Goal: Register for event/course

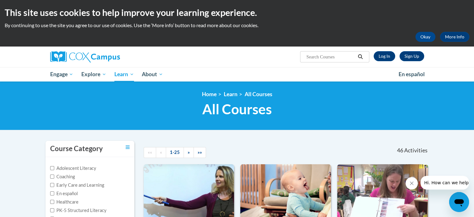
click at [336, 60] on input "Search..." at bounding box center [331, 56] width 50 height 7
type input "data driven instruction"
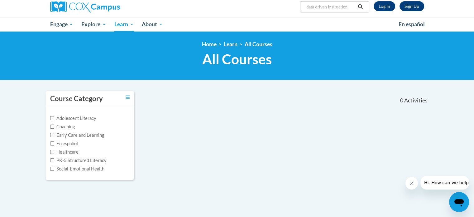
scroll to position [48, 0]
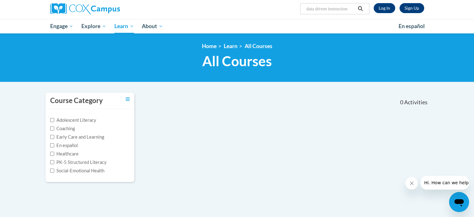
click at [352, 9] on input "data driven instruction" at bounding box center [331, 8] width 50 height 7
type input "data driven"
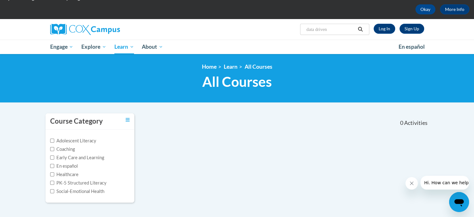
scroll to position [42, 0]
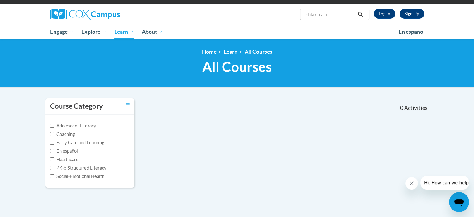
click at [323, 17] on input "data driven" at bounding box center [331, 14] width 50 height 7
type input "data"
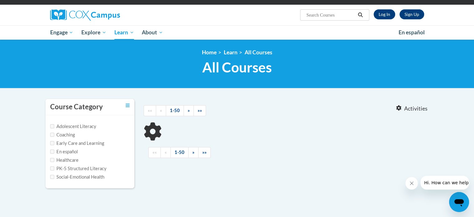
type input "data"
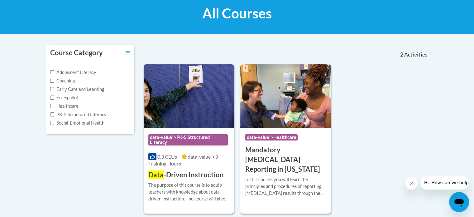
scroll to position [96, 0]
click at [185, 114] on img at bounding box center [189, 96] width 91 height 64
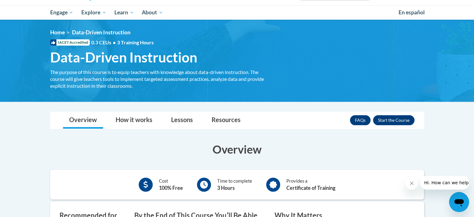
scroll to position [63, 0]
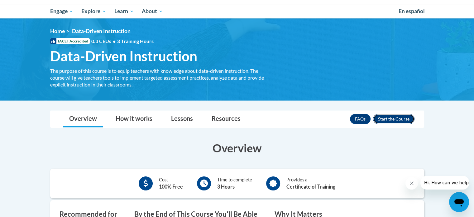
click at [395, 116] on button "Enroll" at bounding box center [393, 119] width 41 height 10
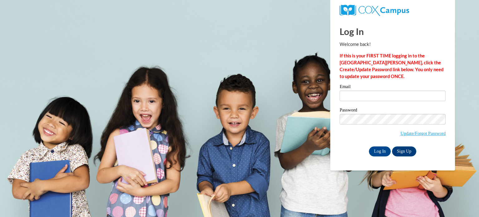
click at [391, 109] on label "Password" at bounding box center [393, 111] width 106 height 6
click at [382, 97] on input "Email" at bounding box center [393, 95] width 106 height 11
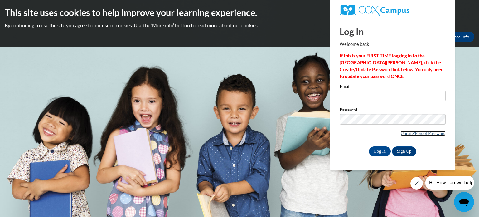
click at [409, 132] on link "Update/Forgot Password" at bounding box center [422, 133] width 45 height 5
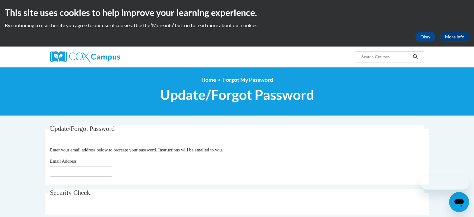
scroll to position [52, 0]
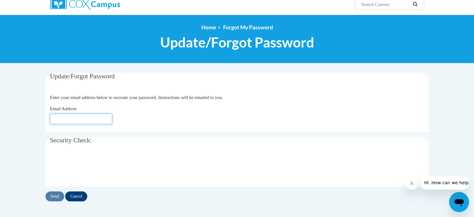
click at [66, 120] on input "Email Address" at bounding box center [81, 118] width 62 height 11
type input "[EMAIL_ADDRESS][DOMAIN_NAME]"
click at [57, 193] on input "Send" at bounding box center [55, 196] width 19 height 10
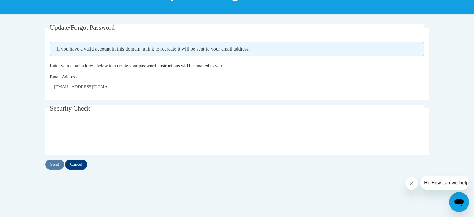
scroll to position [108, 0]
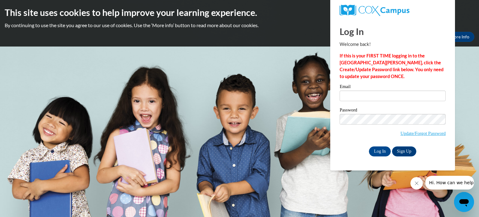
click at [419, 188] on button "Close message from company" at bounding box center [416, 183] width 12 height 12
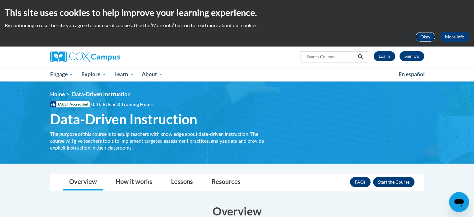
click at [425, 37] on button "Okay" at bounding box center [426, 37] width 20 height 10
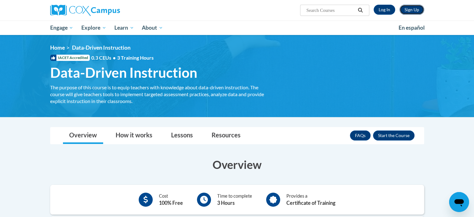
click at [412, 10] on link "Sign Up" at bounding box center [412, 10] width 25 height 10
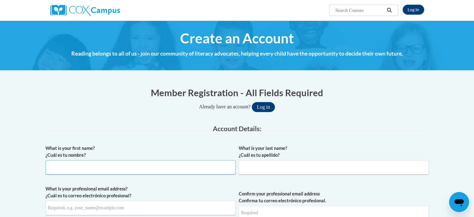
click at [155, 173] on input "What is your first name? ¿Cuál es tu nombre?" at bounding box center [141, 167] width 190 height 14
type input "Kailey"
type input "[PERSON_NAME]"
type input "[EMAIL_ADDRESS][DOMAIN_NAME]"
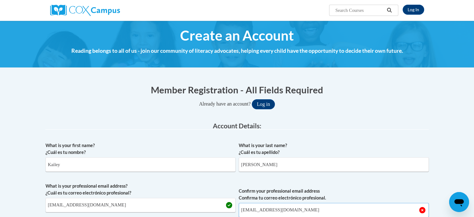
type input "[EMAIL_ADDRESS][DOMAIN_NAME]"
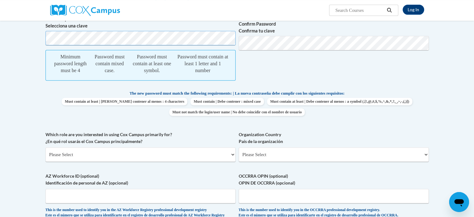
scroll to position [228, 0]
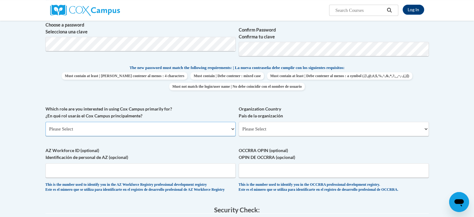
click at [188, 131] on select "Please Select College/University | Colegio/Universidad Community/Nonprofit Part…" at bounding box center [141, 129] width 190 height 14
click at [182, 121] on span "Which role are you interested in using Cox Campus primarily for? ¿En qué rol us…" at bounding box center [141, 120] width 190 height 31
click at [185, 126] on select "Please Select College/University | Colegio/Universidad Community/Nonprofit Part…" at bounding box center [141, 129] width 190 height 14
select select "5a18ea06-2b54-4451-96f2-d152daf9eac5"
click at [46, 122] on select "Please Select College/University | Colegio/Universidad Community/Nonprofit Part…" at bounding box center [141, 129] width 190 height 14
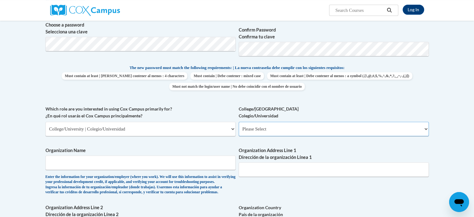
click at [265, 124] on select "Please Select College/University Staff | Empleado universitario College/Univers…" at bounding box center [334, 129] width 190 height 14
select select "99b32b07-cffc-426c-8bf6-0cd77760d84b"
click at [239, 122] on select "Please Select College/University Staff | Empleado universitario College/Univers…" at bounding box center [334, 129] width 190 height 14
click at [193, 177] on div "Enter the information for your organization/employer (where you work). We will …" at bounding box center [141, 184] width 190 height 21
click at [191, 176] on div "Enter the information for your organization/employer (where you work). We will …" at bounding box center [141, 184] width 190 height 21
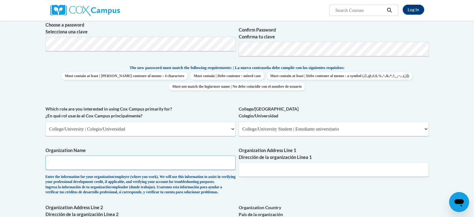
click at [187, 168] on input "Organization Name" at bounding box center [141, 162] width 190 height 14
type input "UCA"
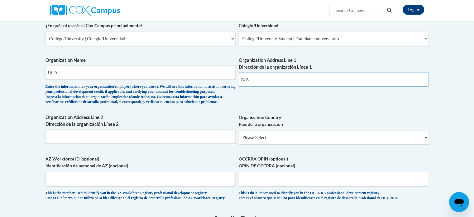
scroll to position [361, 0]
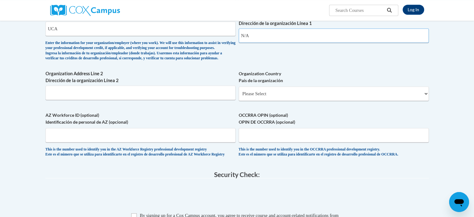
type input "N/A"
click at [164, 100] on input "Organization Address Line 2 Dirección de la organización Línea 2" at bounding box center [141, 92] width 190 height 14
type input "N/A"
click at [273, 101] on select "Please Select United States | Estados Unidos Outside of the United States | Fue…" at bounding box center [334, 93] width 190 height 14
select select "ad49bcad-a171-4b2e-b99c-48b446064914"
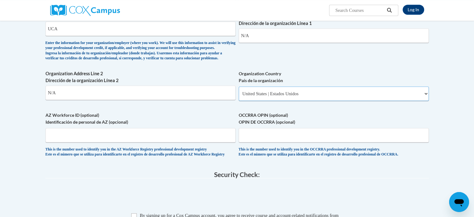
click at [239, 97] on select "Please Select United States | Estados Unidos Outside of the United States | Fue…" at bounding box center [334, 93] width 190 height 14
select select
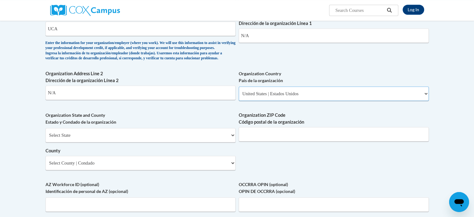
scroll to position [392, 0]
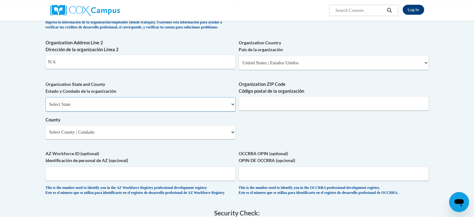
click at [165, 111] on select "Select State Alabama Alaska Arizona Arkansas California Colorado Connecticut De…" at bounding box center [141, 104] width 190 height 14
select select "Arkansas"
click at [46, 107] on select "Select State Alabama Alaska Arizona Arkansas California Colorado Connecticut De…" at bounding box center [141, 104] width 190 height 14
select select "null"
type input "72034"
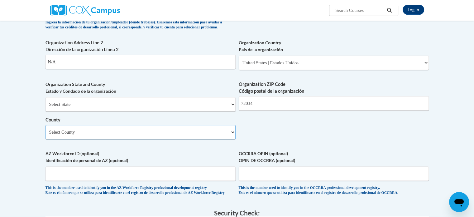
click at [176, 139] on select "Select County Arkansas Ashley Baxter Benton Boone Bradley Calhoun Carroll Chico…" at bounding box center [141, 132] width 190 height 14
select select "Faulkner"
click at [46, 135] on select "Select County Arkansas Ashley Baxter Benton Boone Bradley Calhoun Carroll Chico…" at bounding box center [141, 132] width 190 height 14
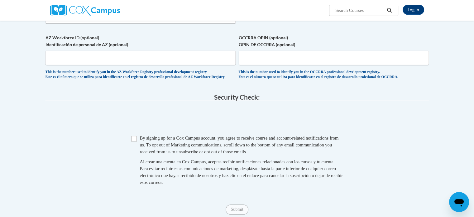
scroll to position [508, 0]
drag, startPoint x: 208, startPoint y: 171, endPoint x: 162, endPoint y: 154, distance: 48.9
click at [162, 154] on span "By signing up for a Cox Campus account, you agree to receive course and account…" at bounding box center [239, 144] width 199 height 19
click at [135, 141] on input "Checkbox" at bounding box center [134, 138] width 6 height 6
checkbox input "true"
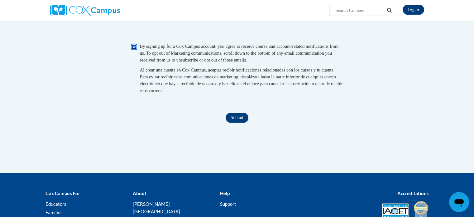
scroll to position [603, 0]
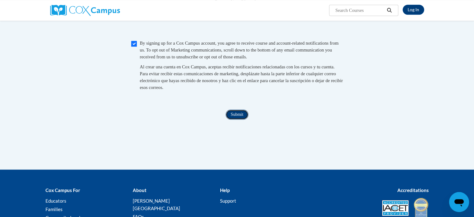
click at [229, 119] on input "Submit" at bounding box center [237, 114] width 22 height 10
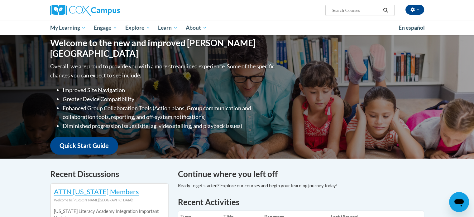
scroll to position [59, 0]
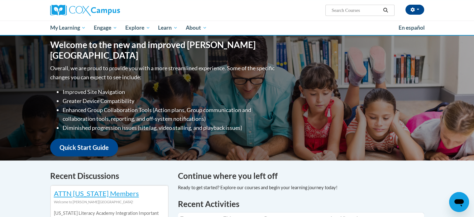
click at [343, 9] on input "Search..." at bounding box center [356, 10] width 50 height 7
type input "DATA"
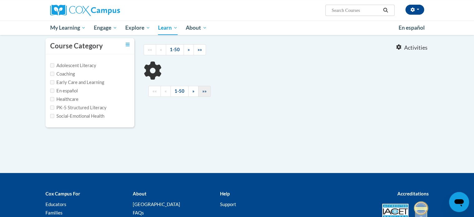
scroll to position [56, 0]
type input "DATA"
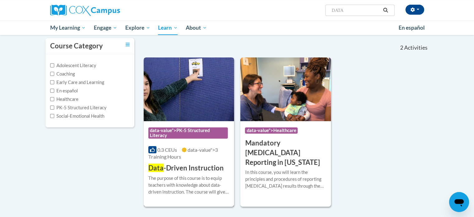
click at [185, 136] on span "data-value">PK-5 Structured Literacy" at bounding box center [188, 132] width 80 height 11
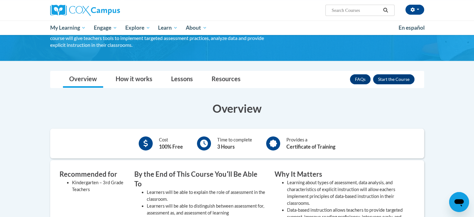
scroll to position [56, 0]
click at [395, 82] on button "Enroll" at bounding box center [393, 79] width 41 height 10
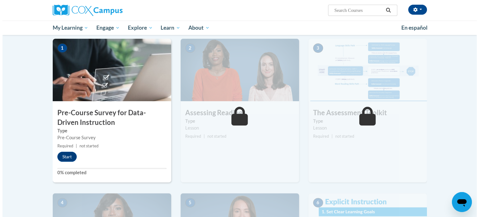
scroll to position [124, 0]
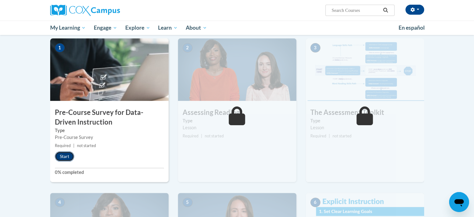
click at [63, 154] on button "Start" at bounding box center [64, 156] width 19 height 10
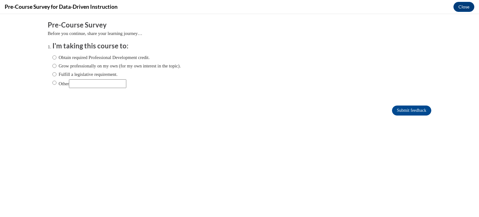
scroll to position [0, 0]
click at [81, 65] on label "Grow professionally on my own (for my own interest in the topic)." at bounding box center [116, 65] width 128 height 7
click at [56, 65] on input "Grow professionally on my own (for my own interest in the topic)." at bounding box center [54, 65] width 4 height 7
radio input "true"
click at [107, 59] on label "Obtain required Professional Development credit." at bounding box center [100, 57] width 97 height 7
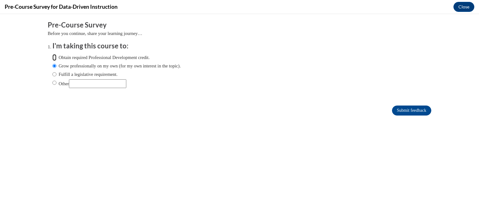
click at [56, 59] on input "Obtain required Professional Development credit." at bounding box center [54, 57] width 4 height 7
radio input "true"
click at [114, 66] on label "Grow professionally on my own (for my own interest in the topic)." at bounding box center [116, 65] width 128 height 7
click at [56, 66] on input "Grow professionally on my own (for my own interest in the topic)." at bounding box center [54, 65] width 4 height 7
radio input "true"
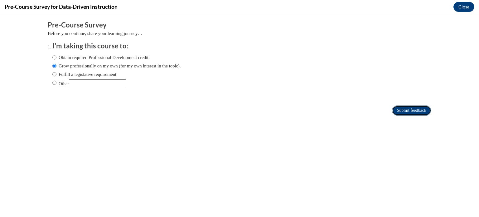
click at [403, 109] on input "Submit feedback" at bounding box center [411, 110] width 39 height 10
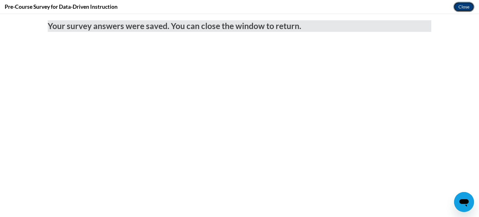
click at [463, 5] on button "Close" at bounding box center [463, 7] width 21 height 10
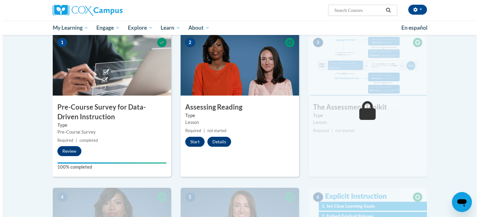
scroll to position [130, 0]
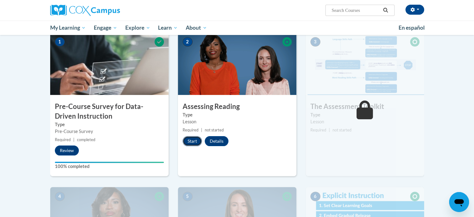
click at [190, 141] on button "Start" at bounding box center [192, 141] width 19 height 10
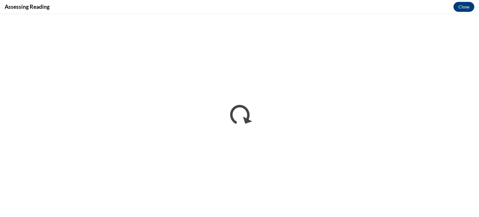
scroll to position [0, 0]
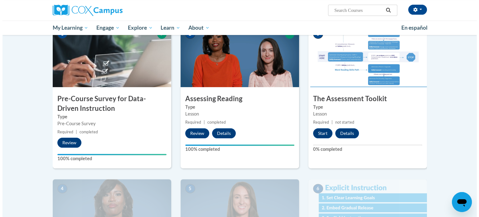
scroll to position [139, 0]
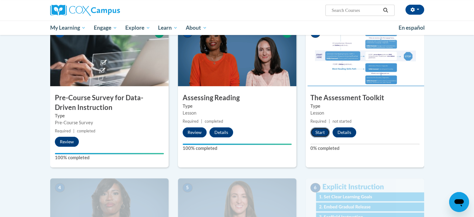
click at [323, 132] on button "Start" at bounding box center [320, 132] width 19 height 10
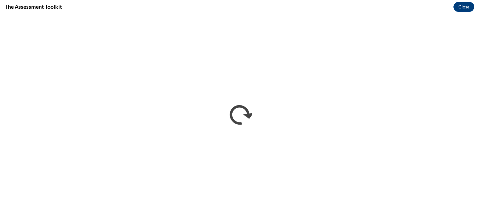
scroll to position [0, 0]
